Goal: Task Accomplishment & Management: Manage account settings

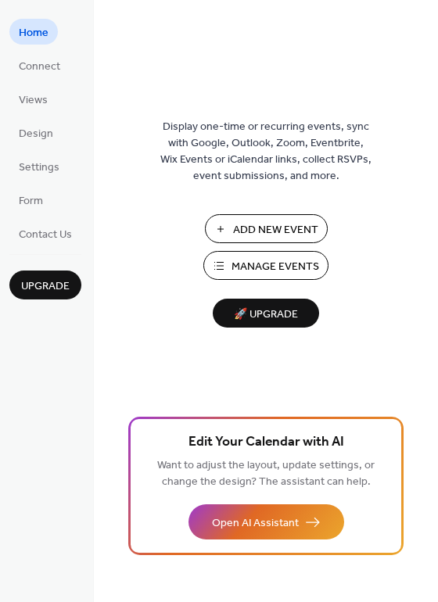
click at [283, 263] on span "Manage Events" at bounding box center [275, 267] width 88 height 16
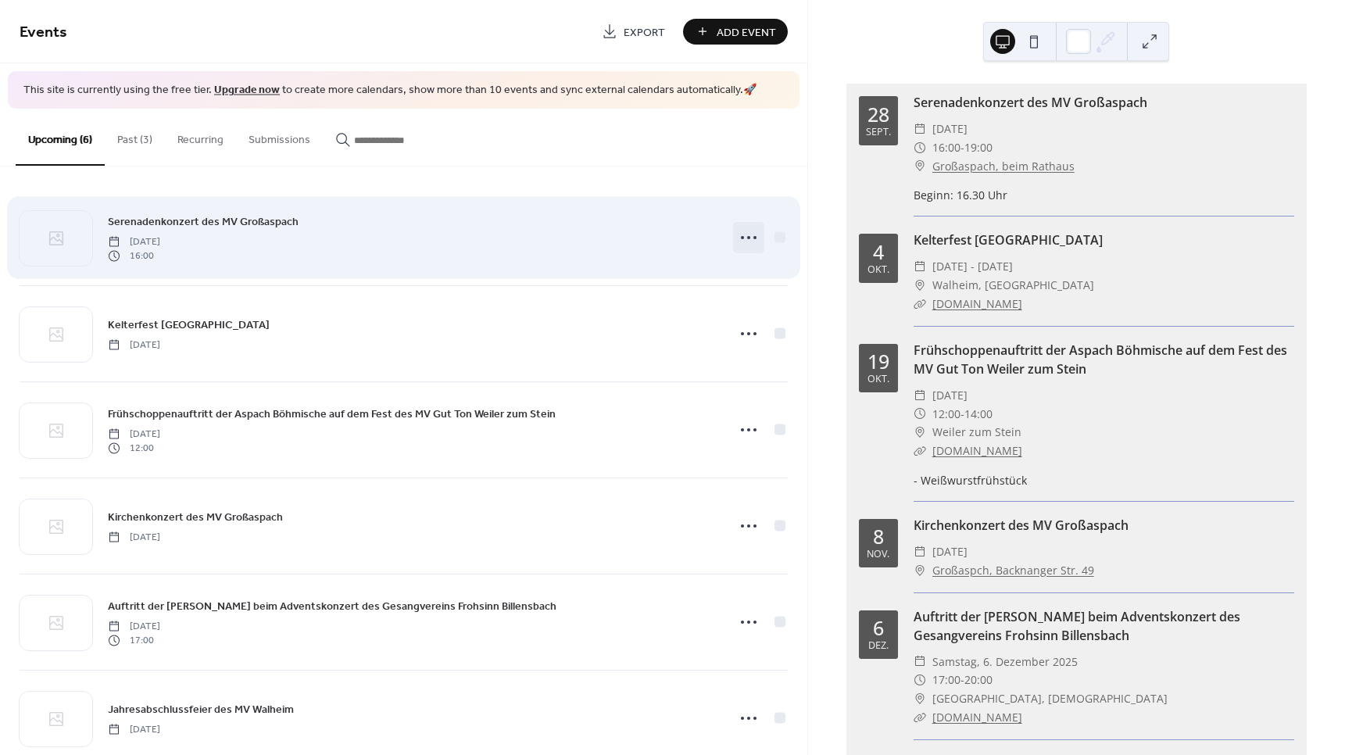
click at [740, 235] on icon at bounding box center [748, 237] width 25 height 25
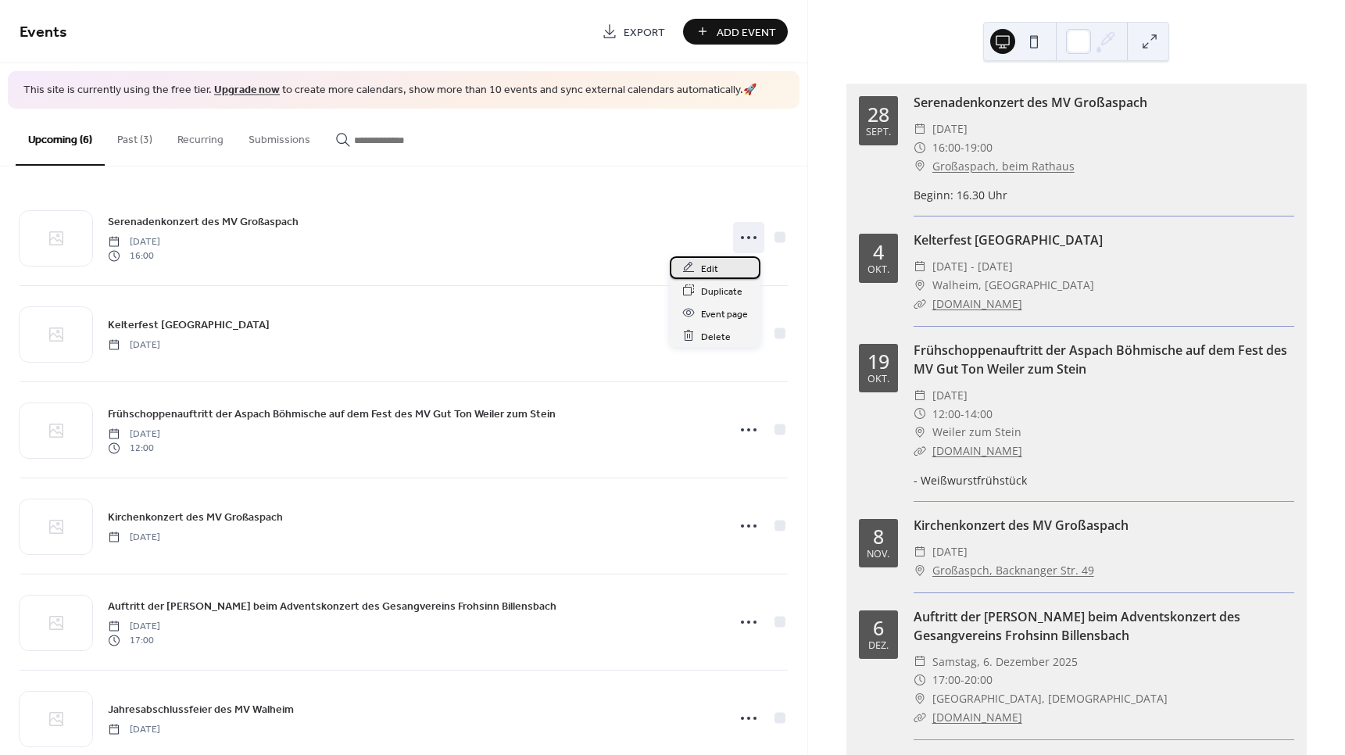
click at [707, 268] on span "Edit" at bounding box center [709, 268] width 17 height 16
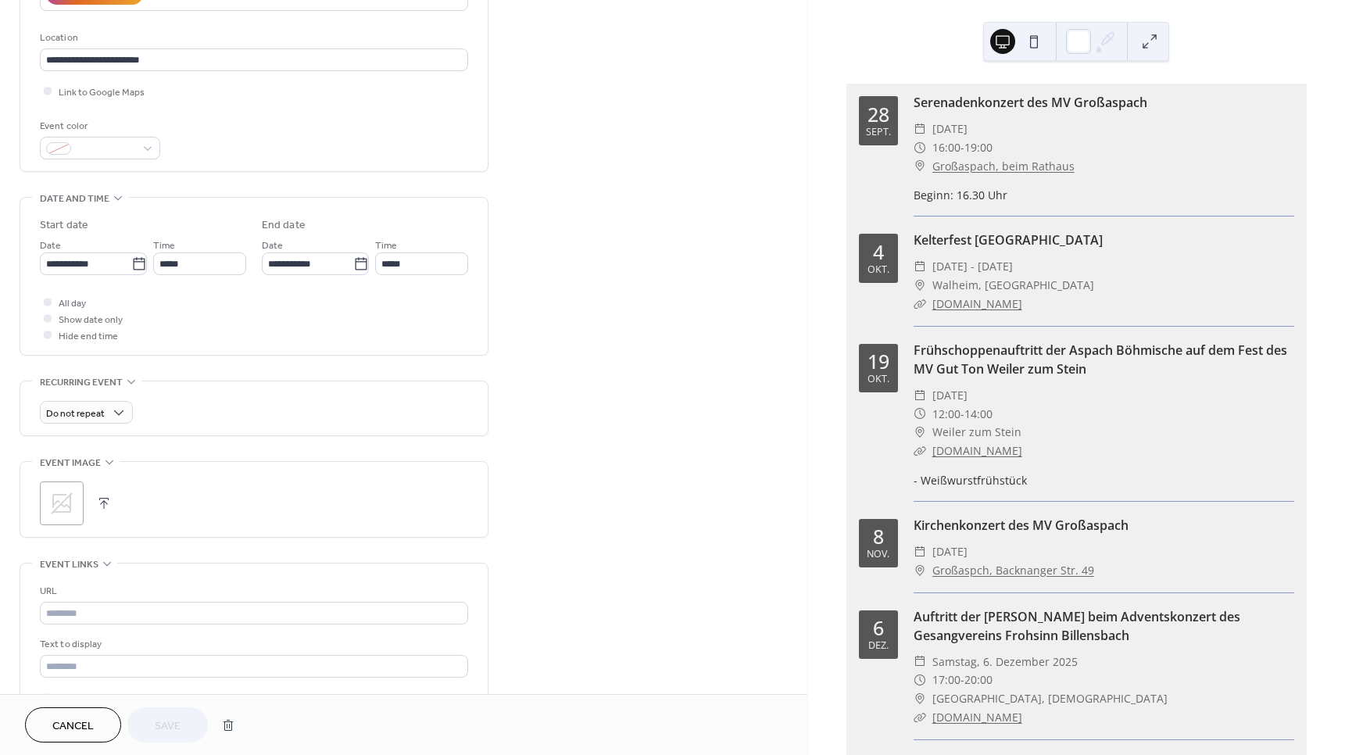
scroll to position [313, 0]
click at [58, 506] on icon at bounding box center [62, 503] width 22 height 22
click at [166, 725] on span "Save" at bounding box center [168, 726] width 26 height 16
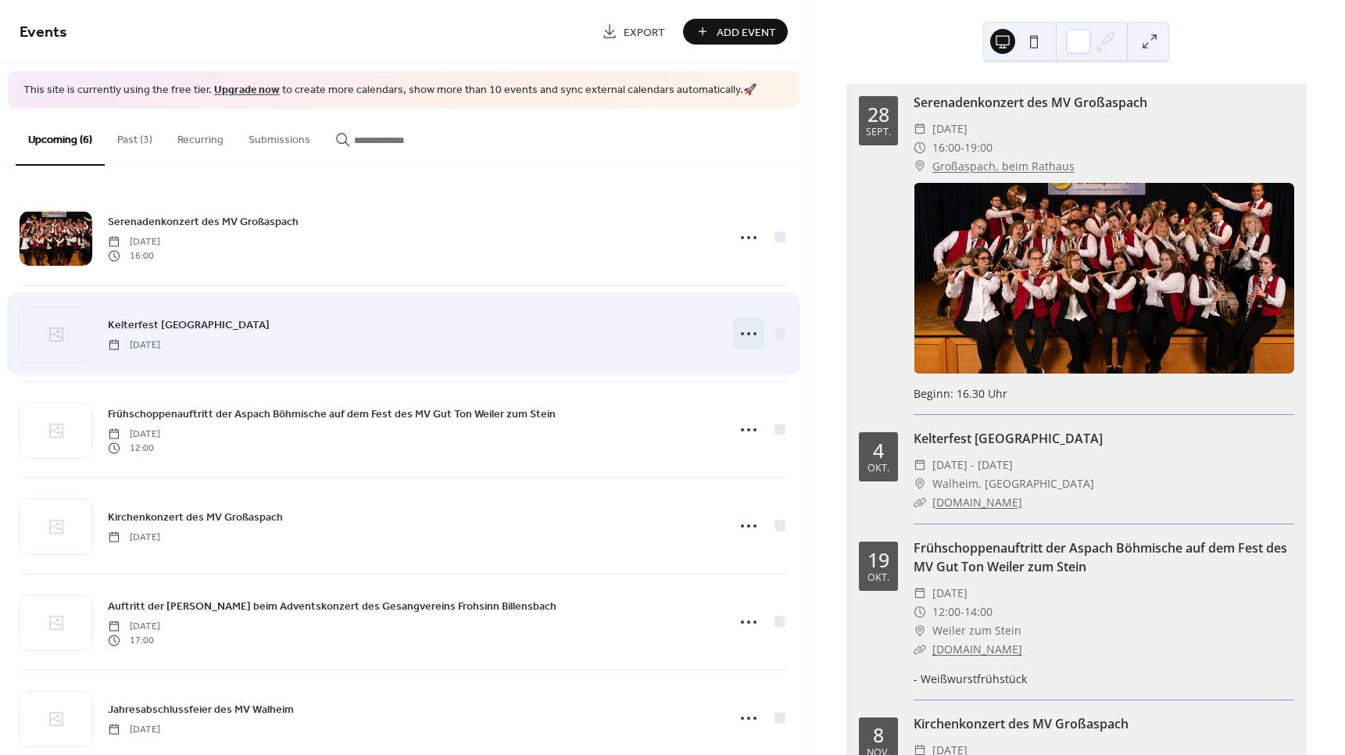
click at [747, 332] on circle at bounding box center [748, 333] width 3 height 3
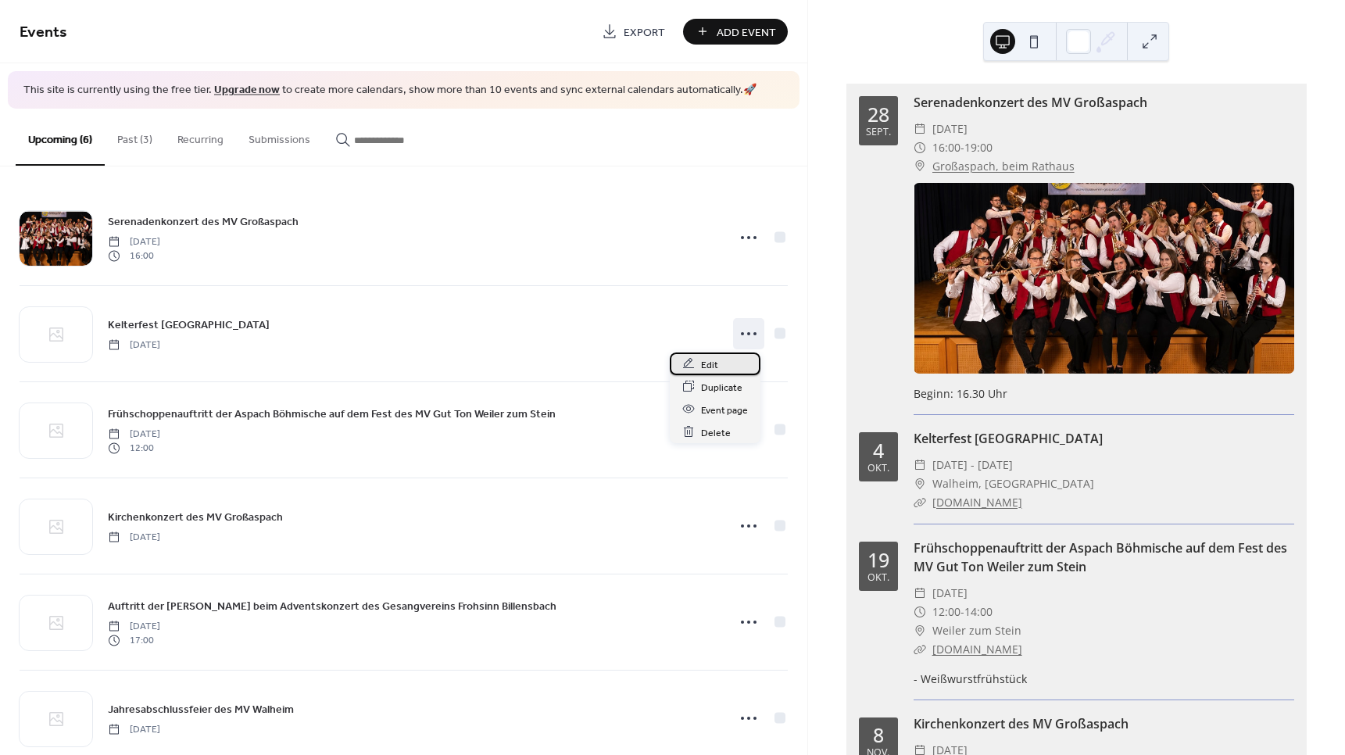
click at [703, 367] on span "Edit" at bounding box center [709, 364] width 17 height 16
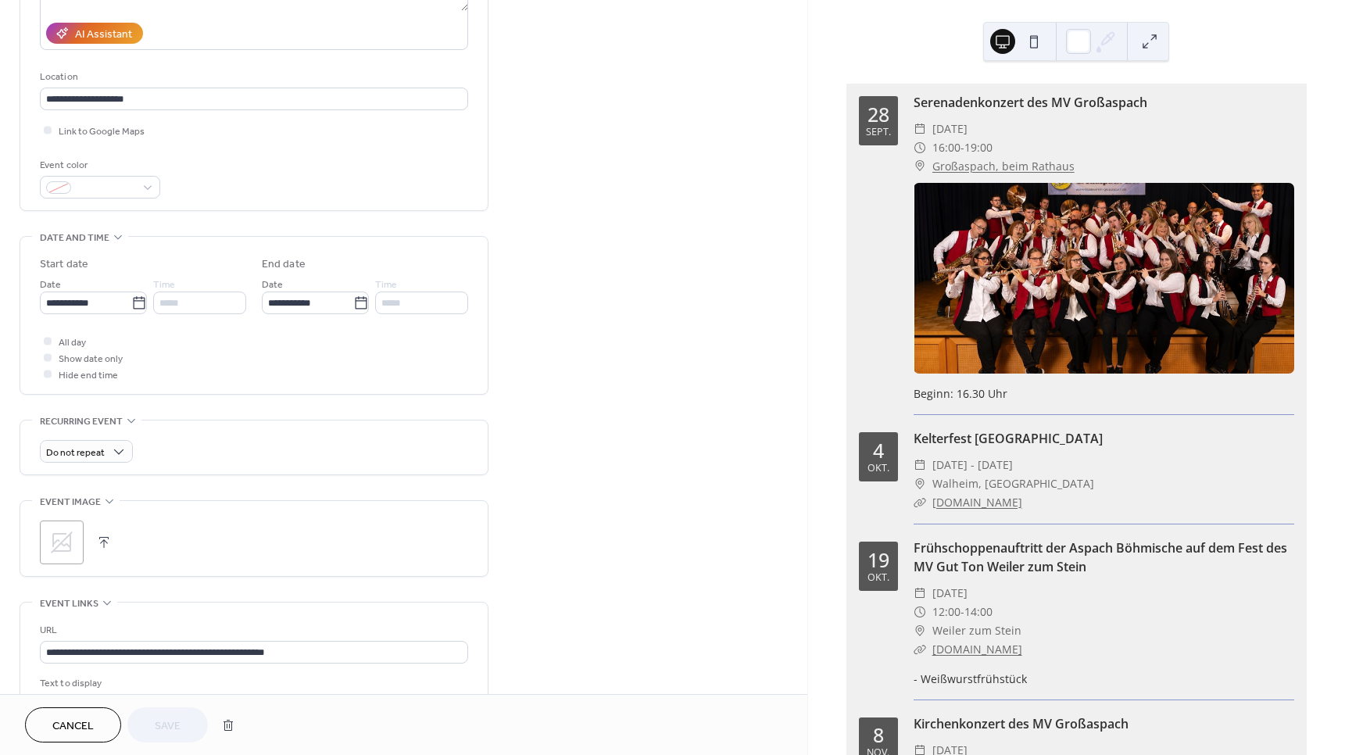
scroll to position [313, 0]
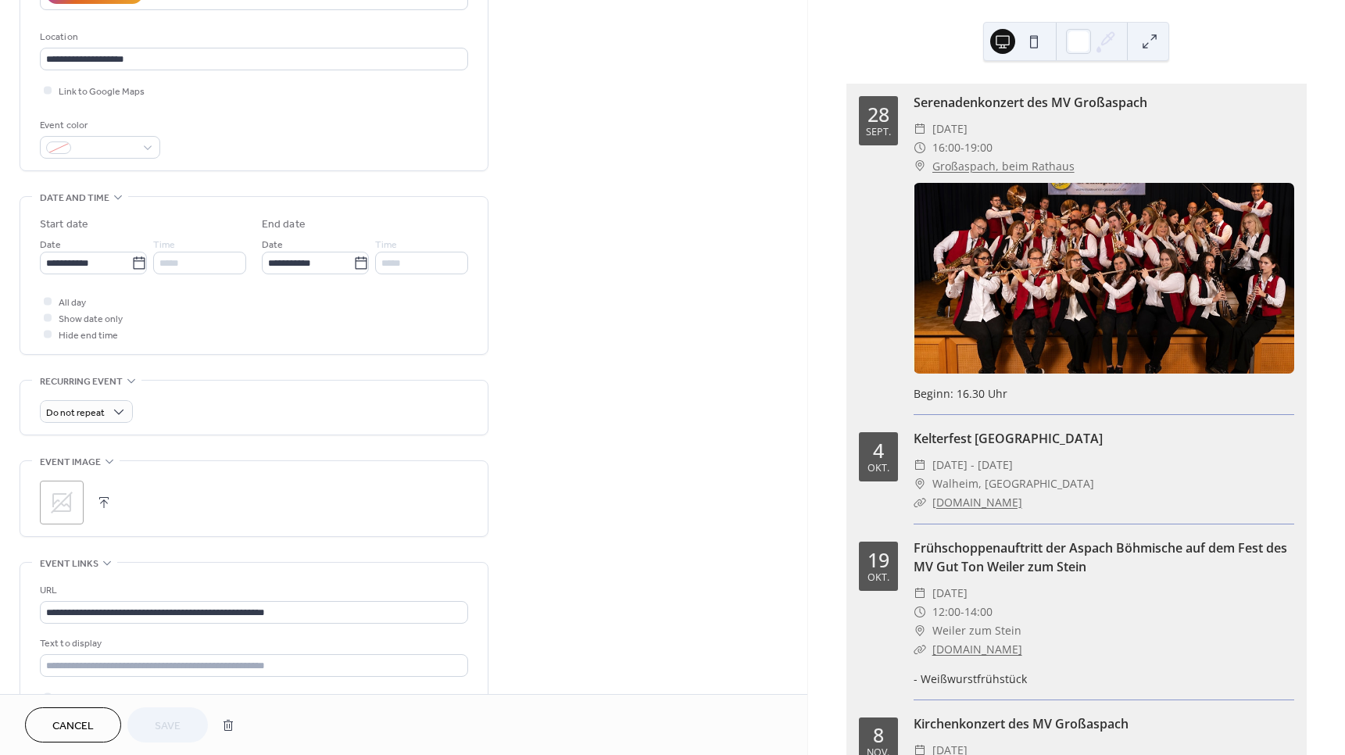
click at [53, 501] on icon at bounding box center [62, 503] width 22 height 22
click at [153, 728] on button "Save" at bounding box center [167, 724] width 81 height 35
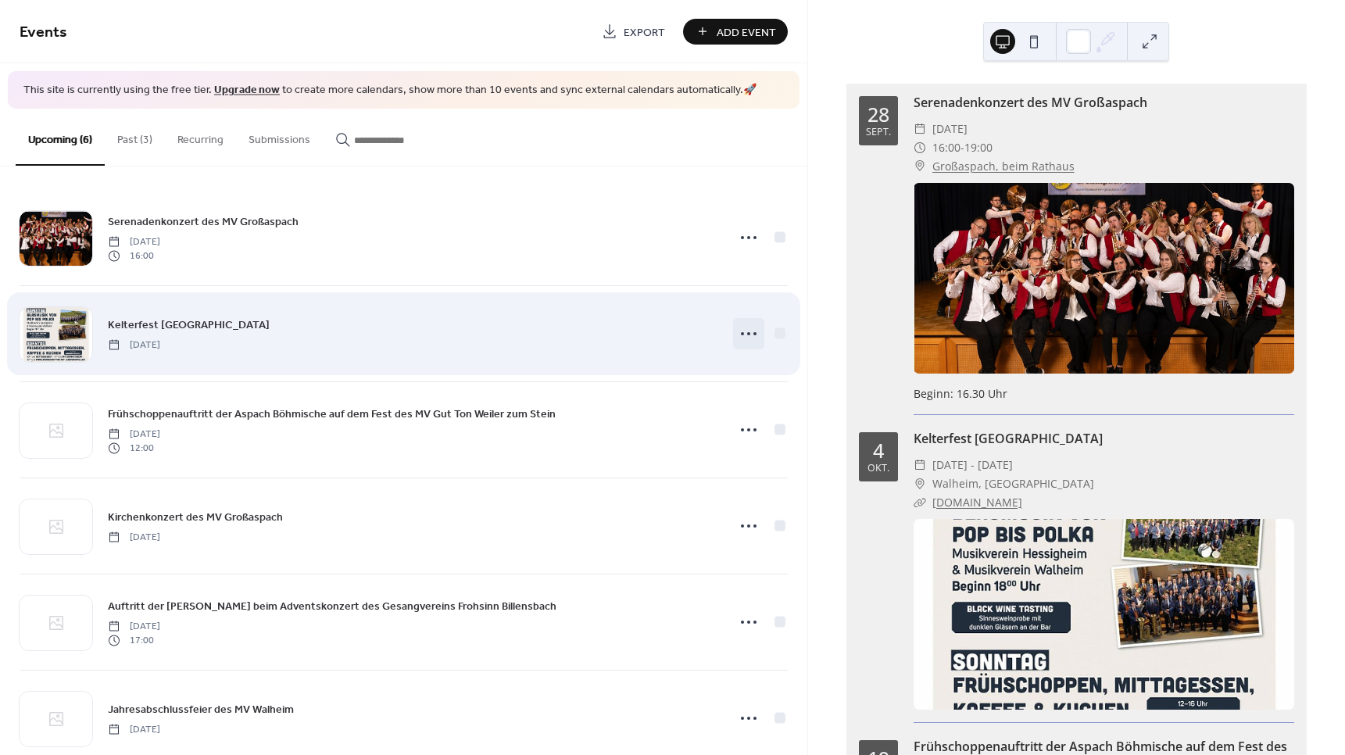
click at [741, 335] on icon at bounding box center [748, 333] width 25 height 25
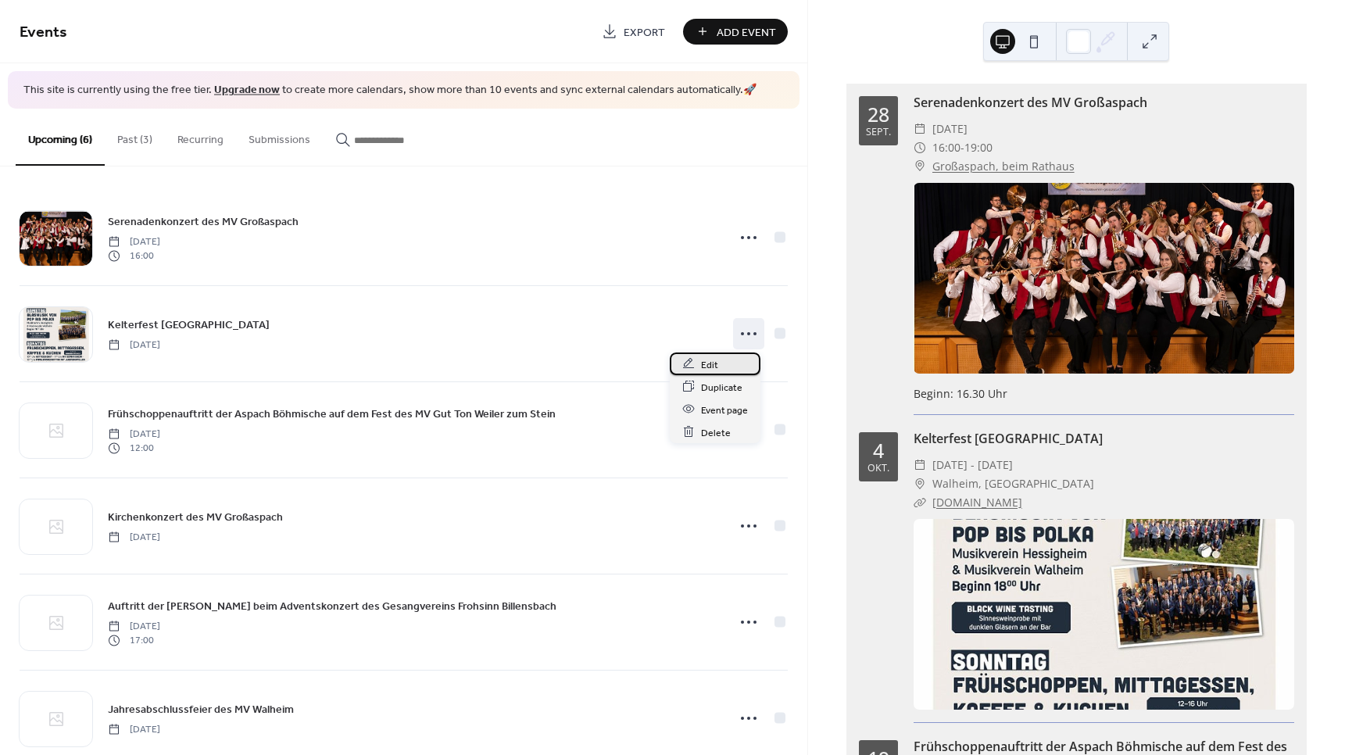
click at [707, 366] on span "Edit" at bounding box center [709, 364] width 17 height 16
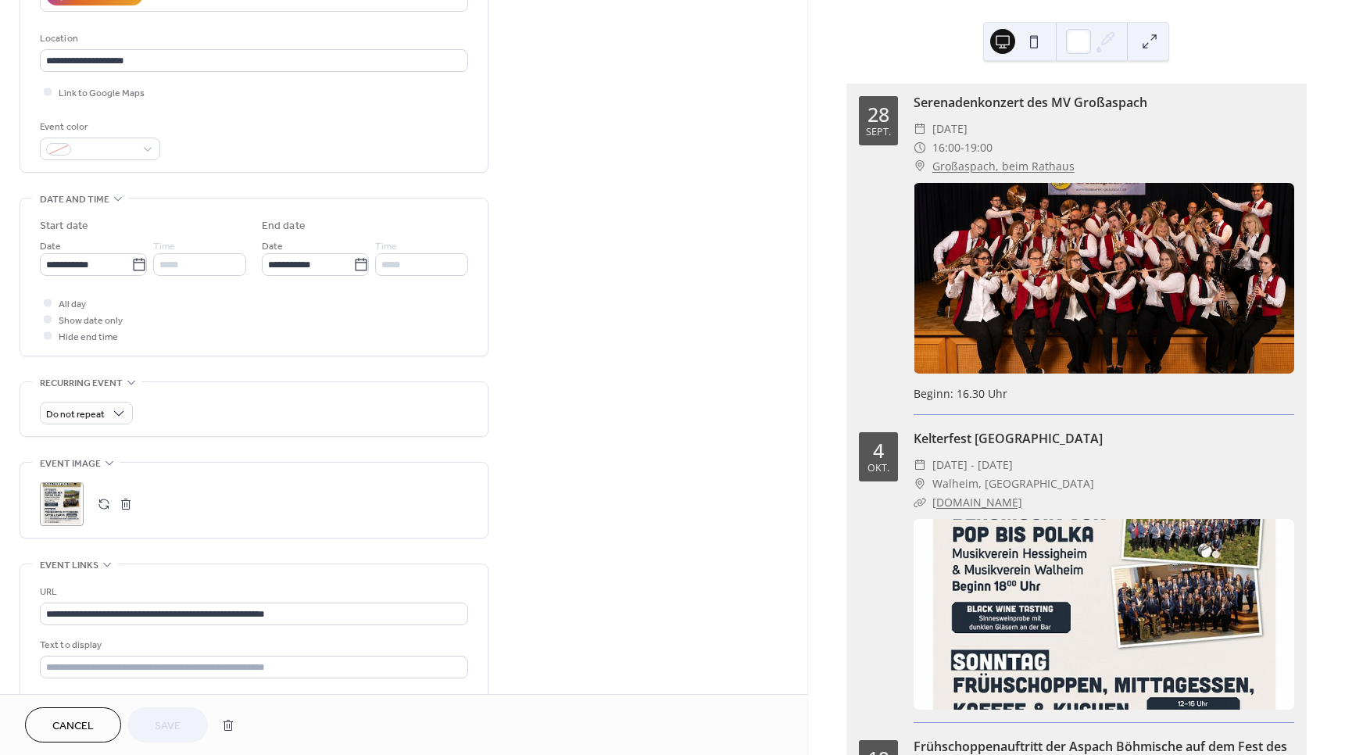
scroll to position [313, 0]
click at [66, 503] on div ";" at bounding box center [62, 503] width 44 height 44
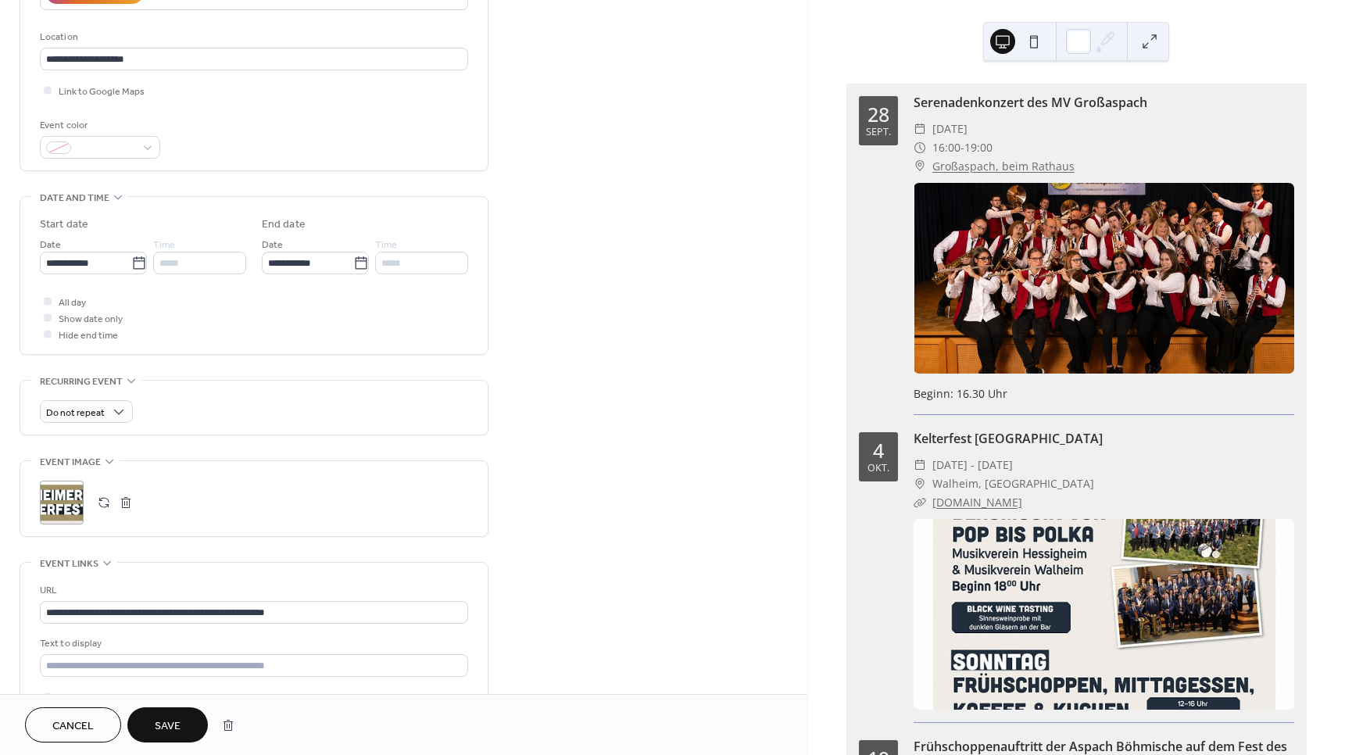
click at [162, 728] on span "Save" at bounding box center [168, 726] width 26 height 16
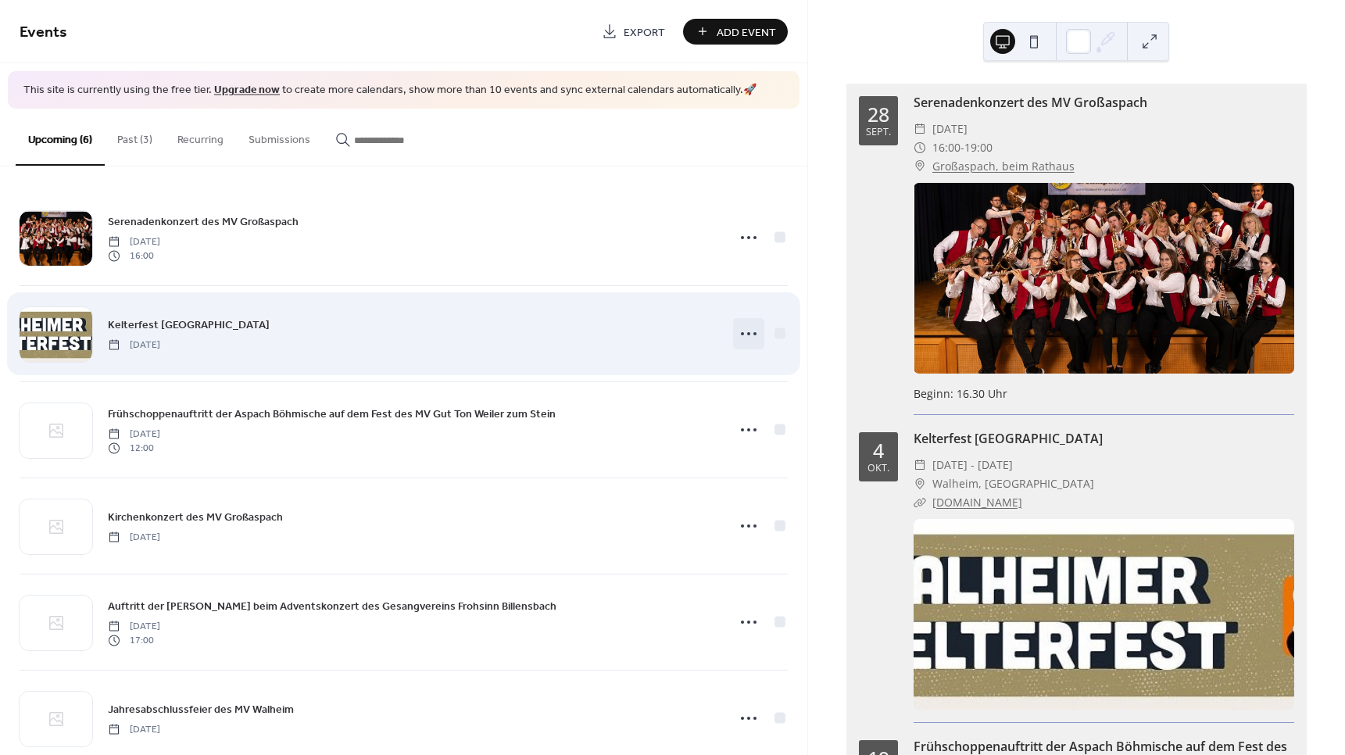
click at [744, 335] on icon at bounding box center [748, 333] width 25 height 25
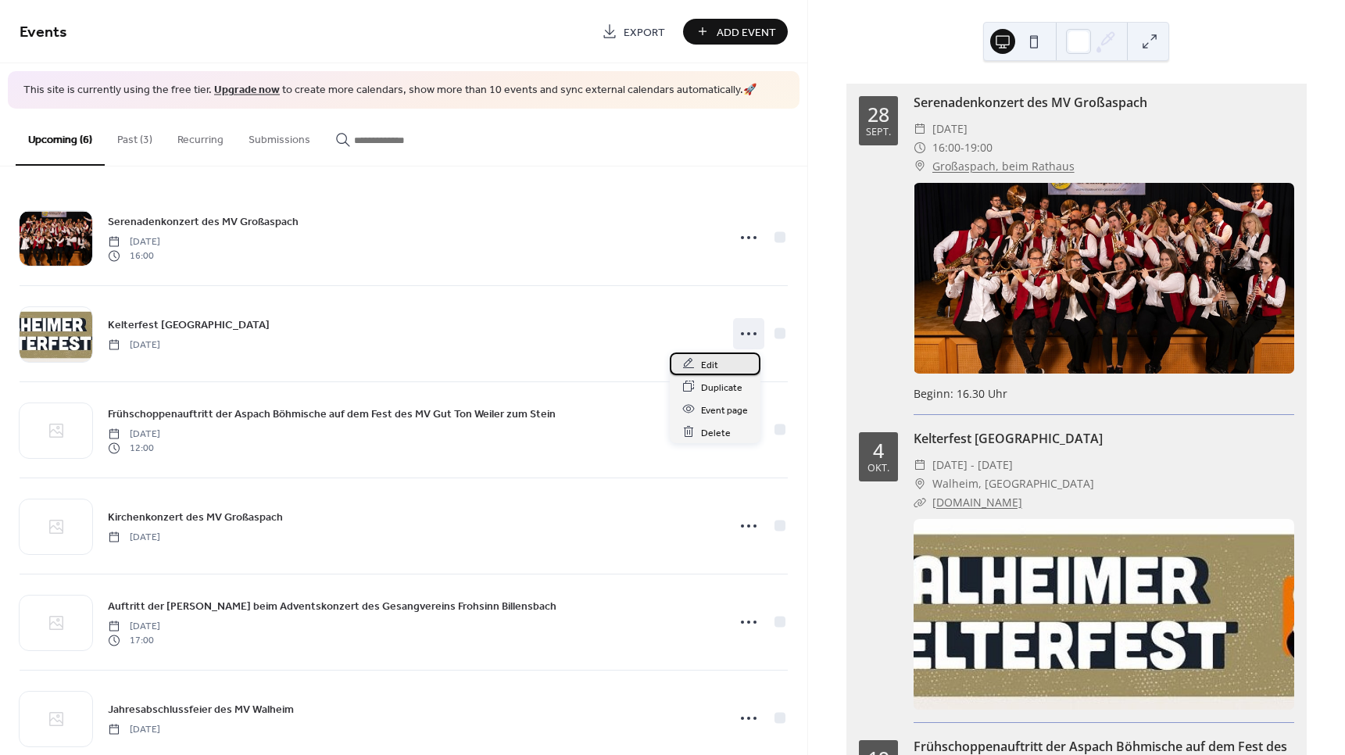
click at [706, 366] on span "Edit" at bounding box center [709, 364] width 17 height 16
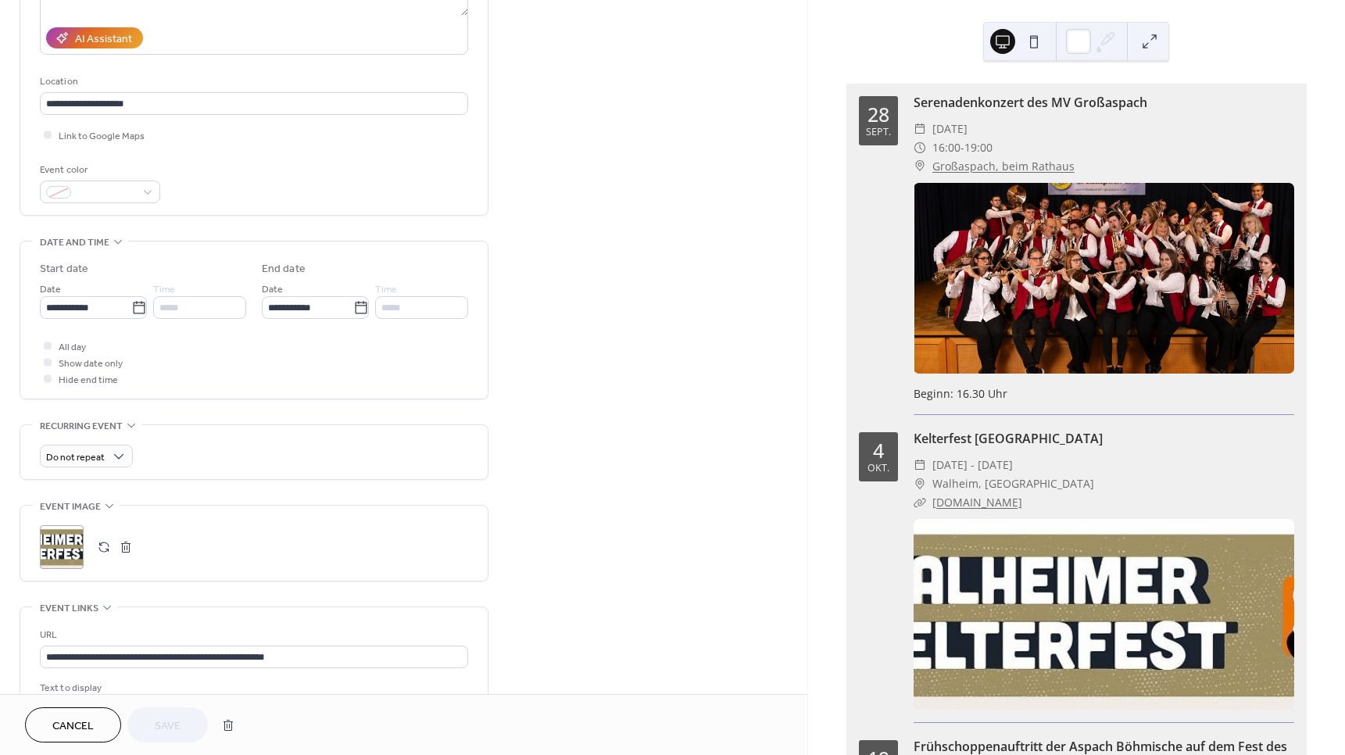
scroll to position [313, 0]
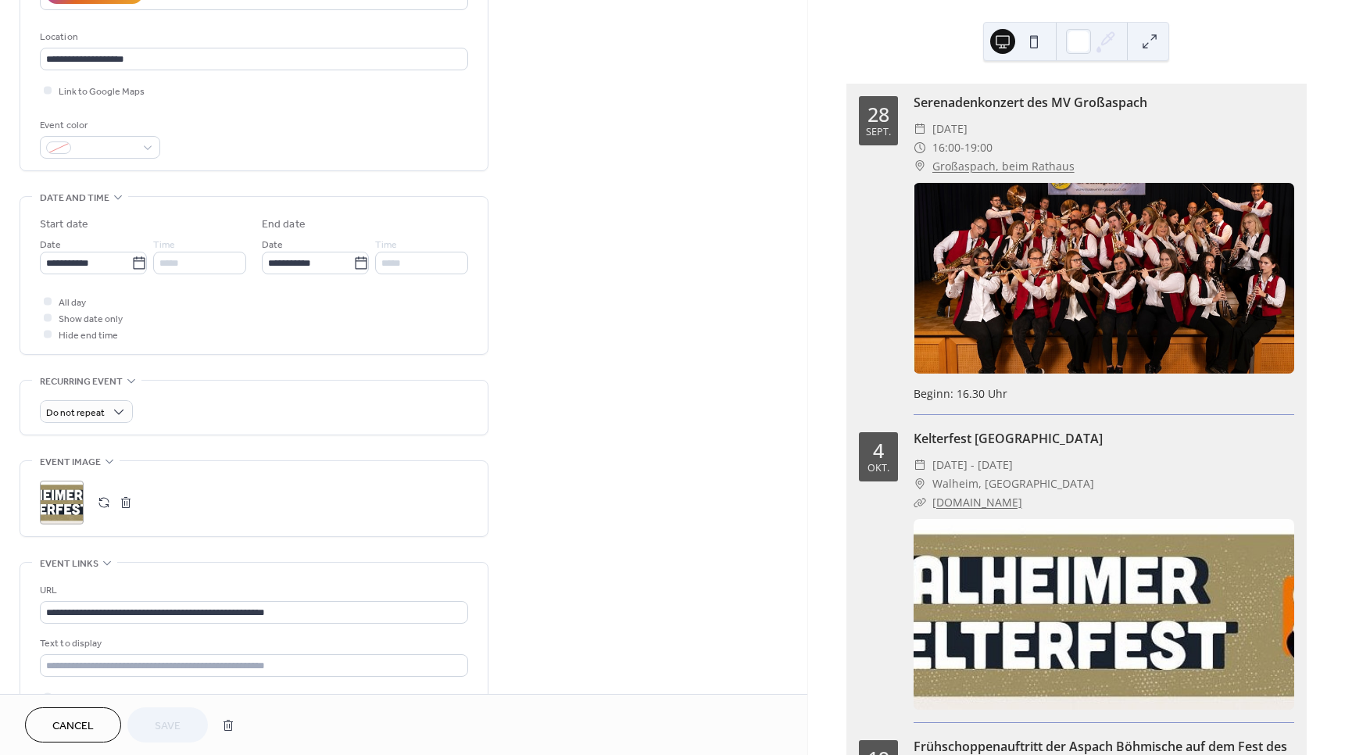
click at [60, 510] on div ";" at bounding box center [62, 503] width 44 height 44
click at [158, 727] on span "Save" at bounding box center [168, 726] width 26 height 16
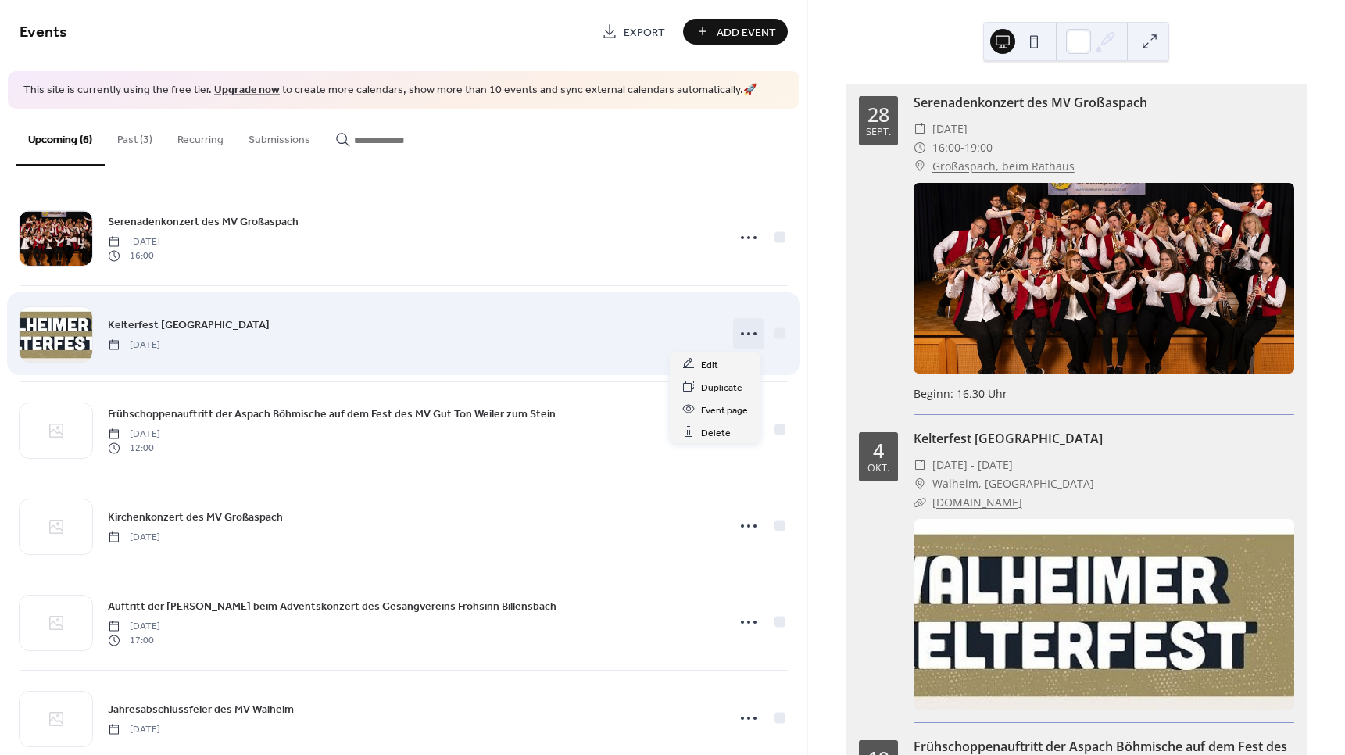
click at [739, 328] on icon at bounding box center [748, 333] width 25 height 25
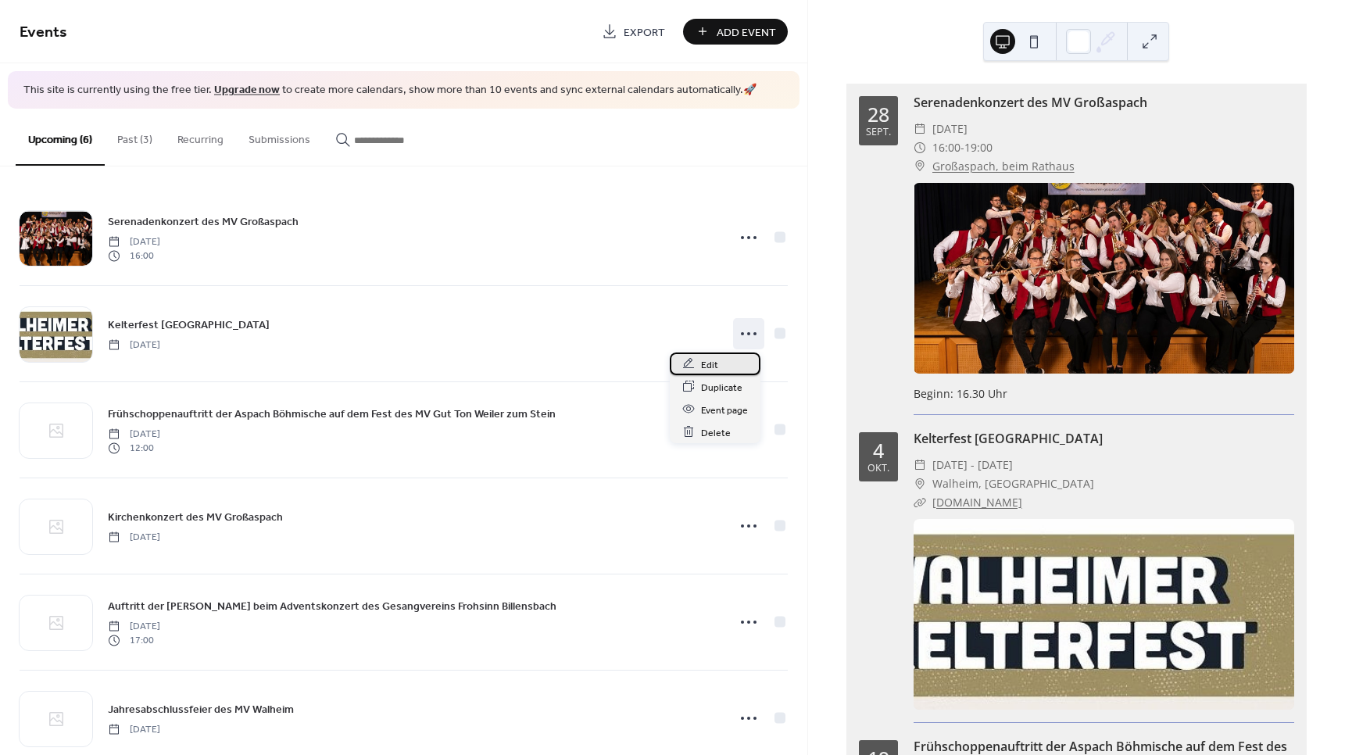
click at [706, 363] on span "Edit" at bounding box center [709, 364] width 17 height 16
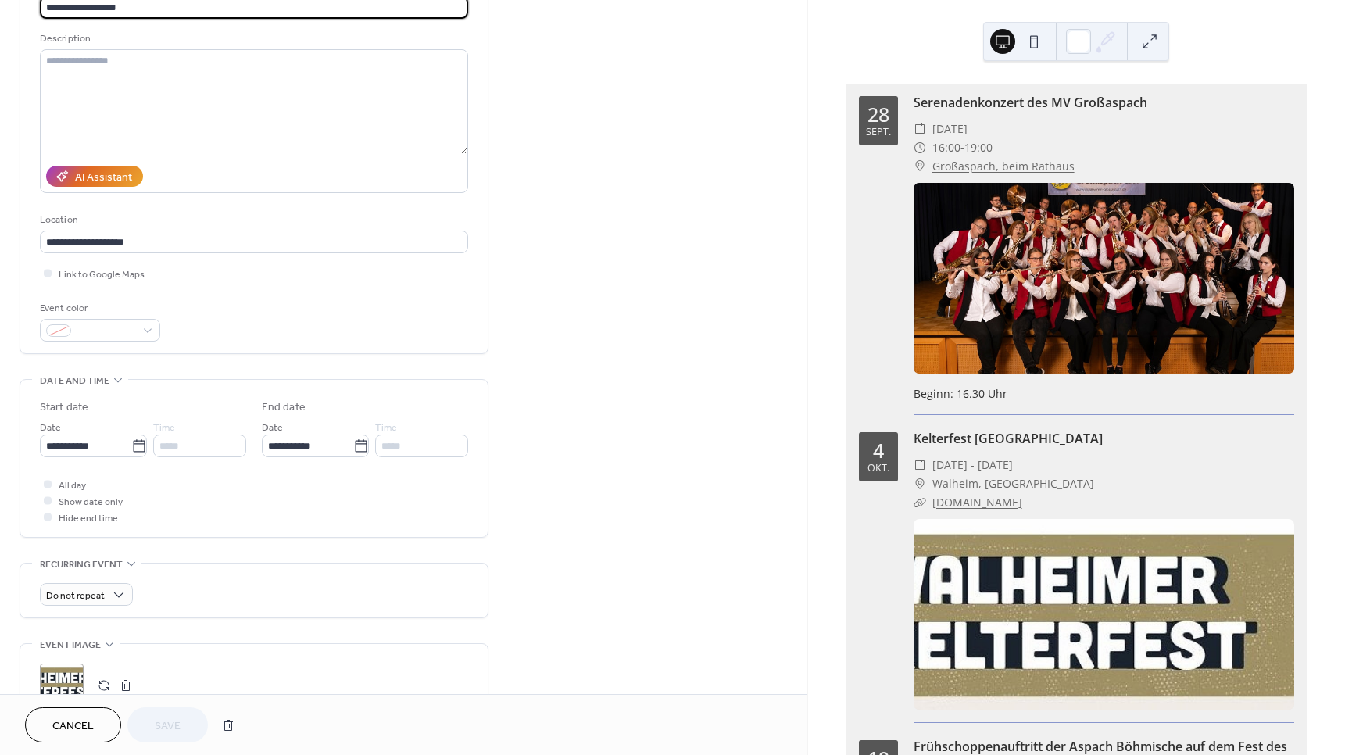
scroll to position [234, 0]
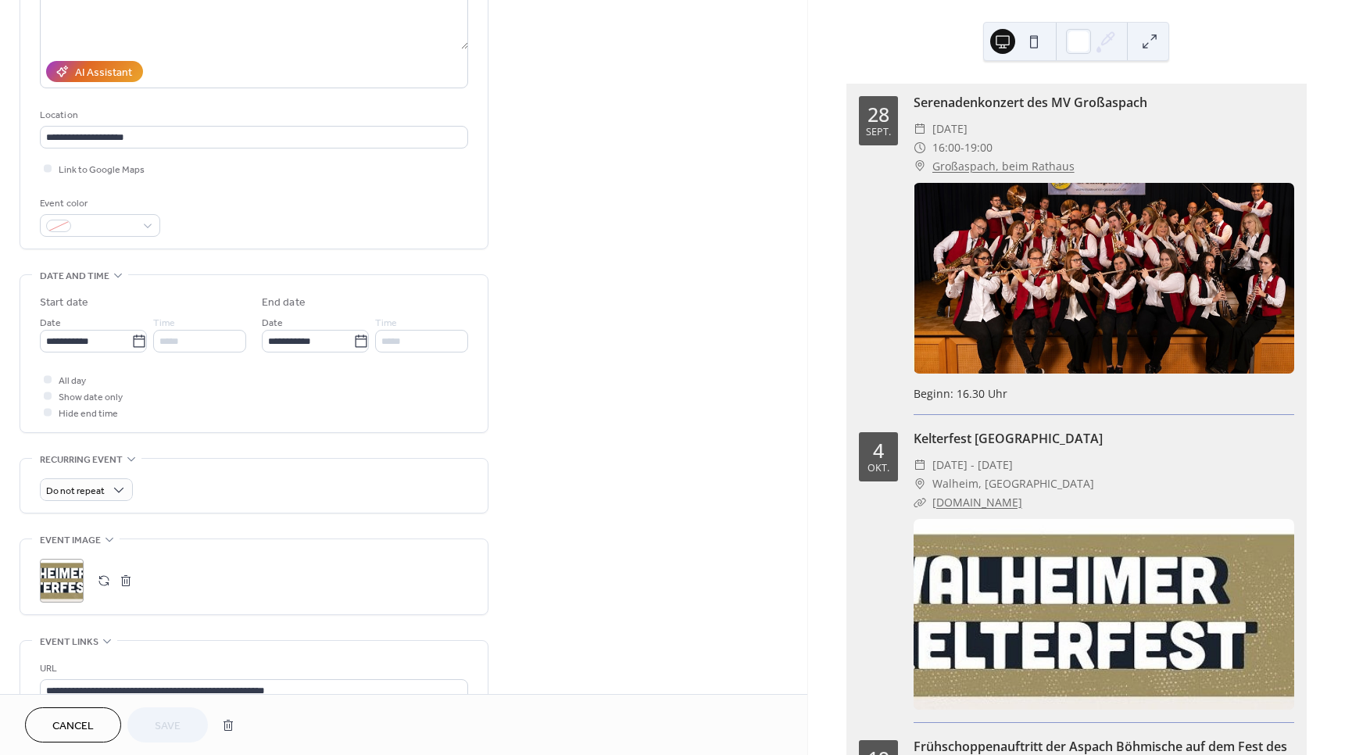
click at [55, 578] on div ";" at bounding box center [62, 581] width 44 height 44
click at [160, 727] on span "Save" at bounding box center [168, 726] width 26 height 16
